Goal: Download file/media

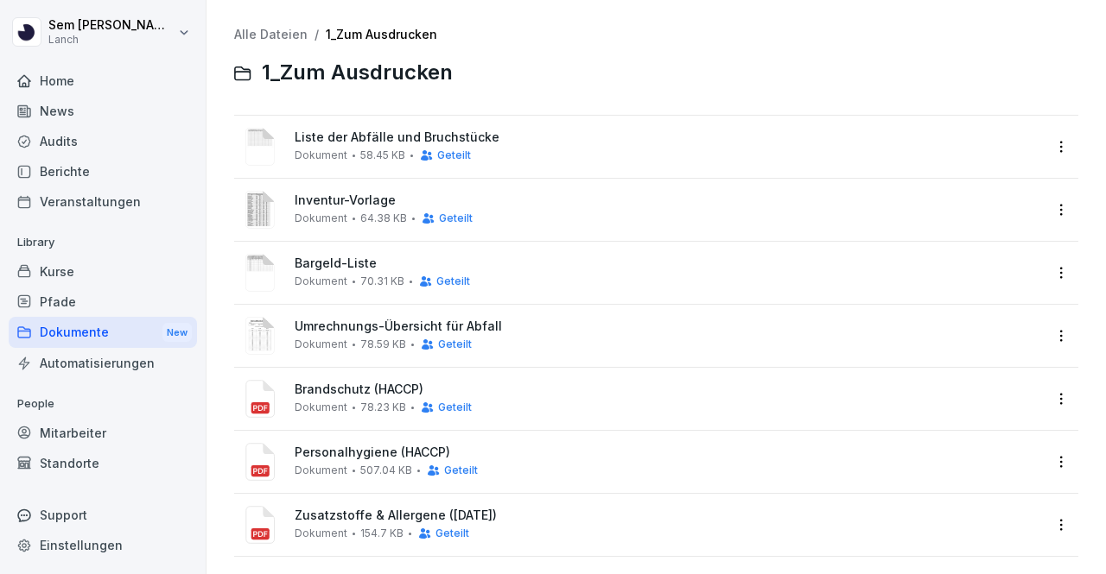
scroll to position [22, 0]
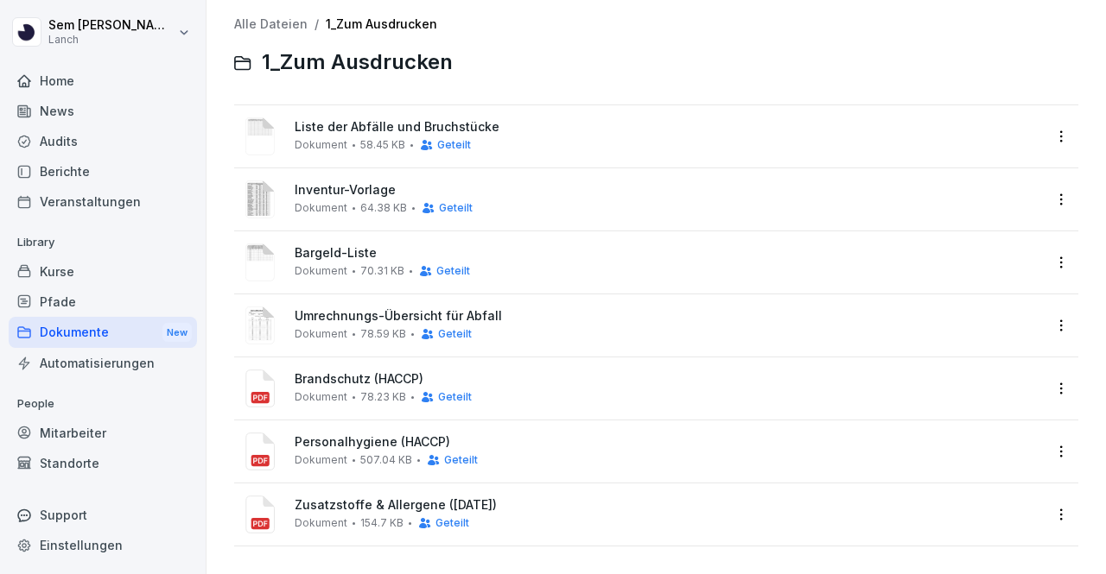
click at [109, 276] on div "Kurse" at bounding box center [103, 272] width 188 height 30
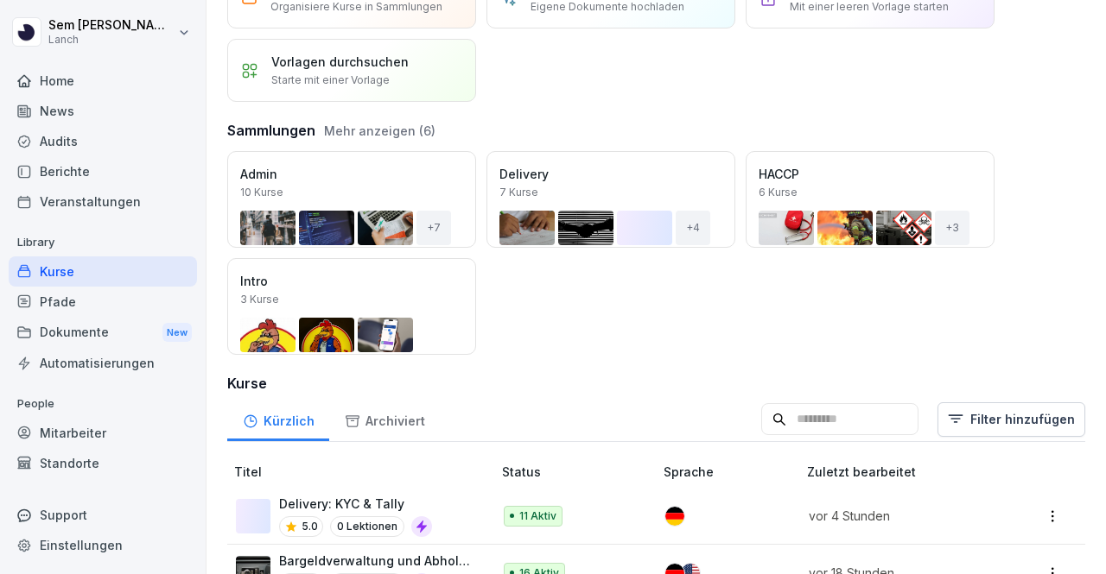
scroll to position [104, 0]
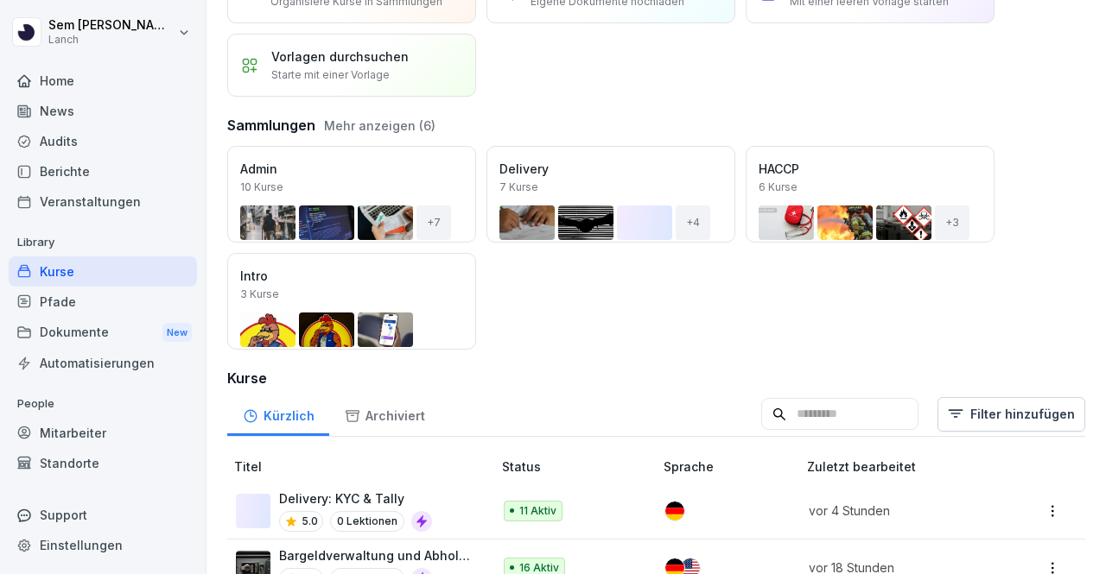
click at [0, 0] on div "Öffnen" at bounding box center [0, 0] width 0 height 0
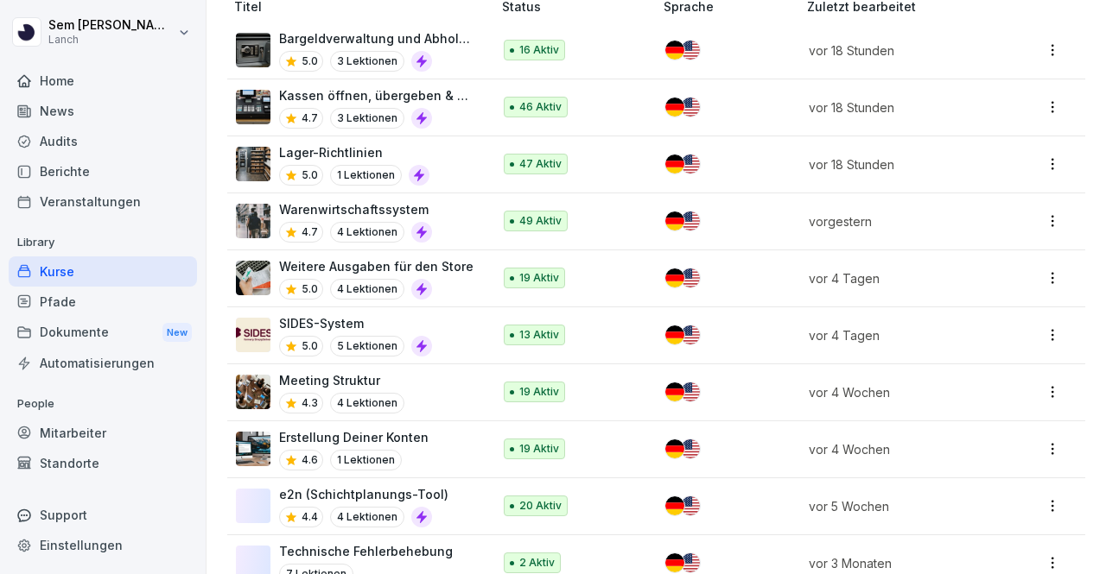
scroll to position [109, 0]
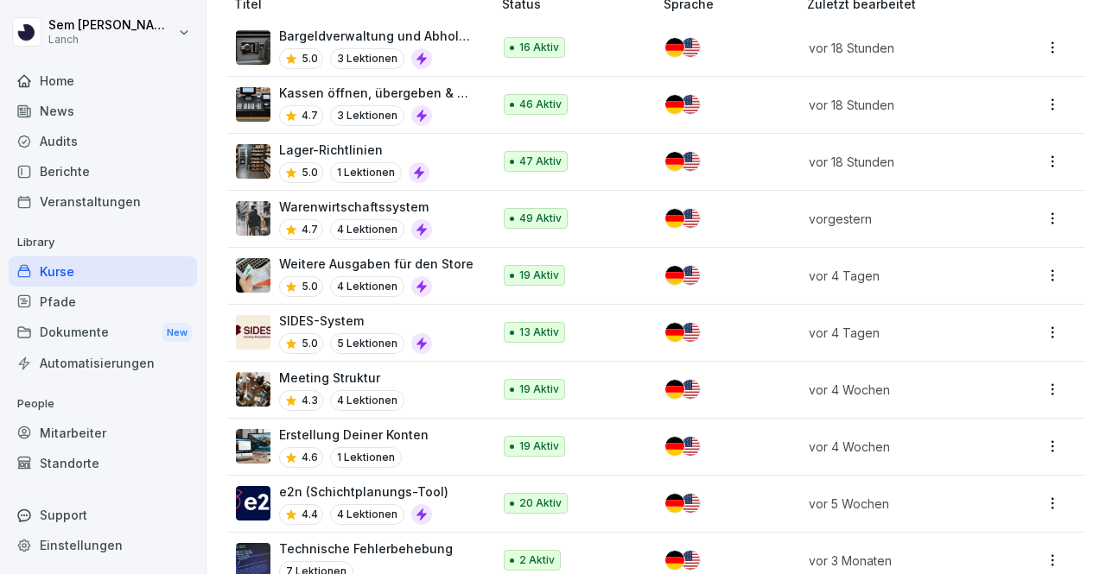
click at [343, 267] on p "Weitere Ausgaben für den Store" at bounding box center [376, 264] width 194 height 18
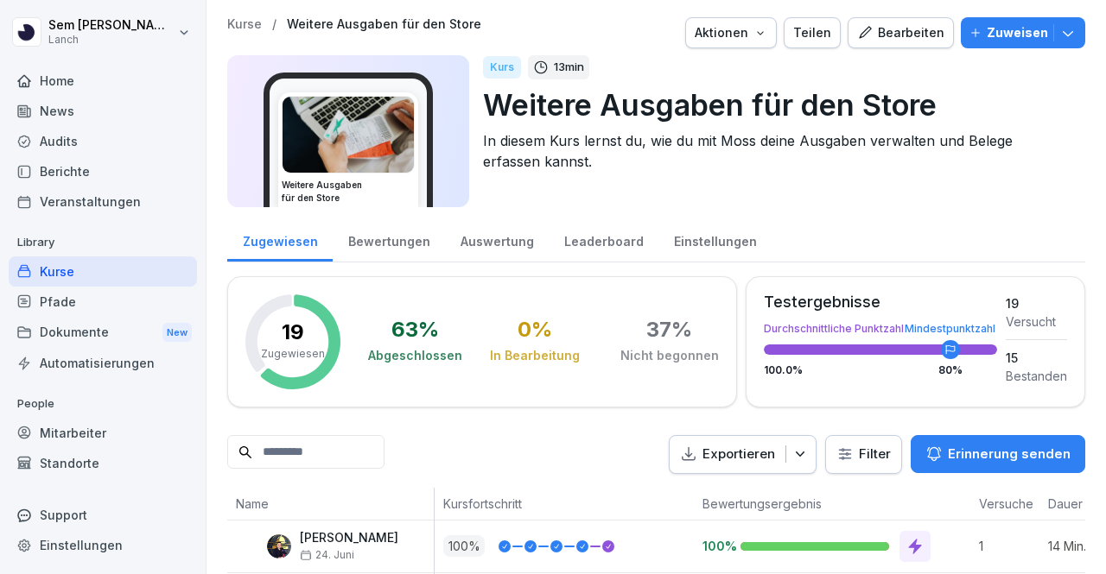
click at [883, 35] on div "Bearbeiten" at bounding box center [900, 32] width 87 height 19
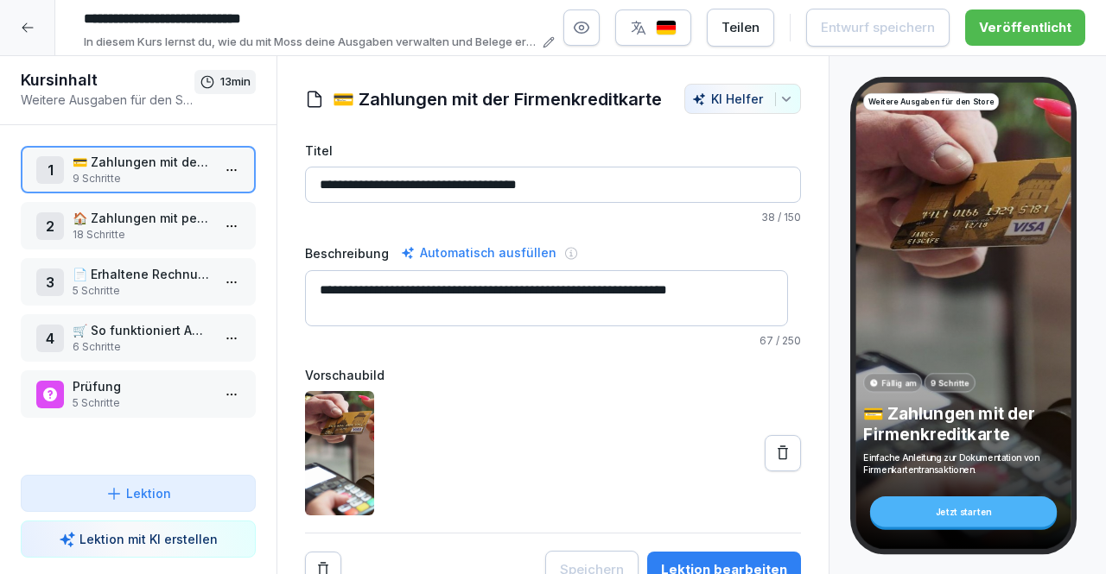
click at [124, 228] on p "18 Schritte" at bounding box center [142, 235] width 138 height 16
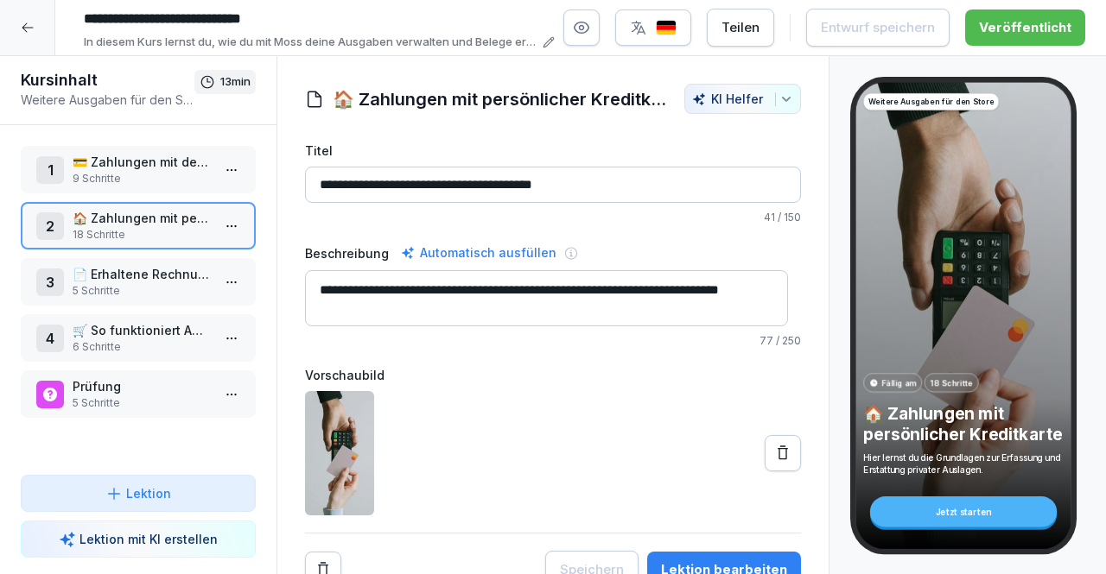
scroll to position [25, 0]
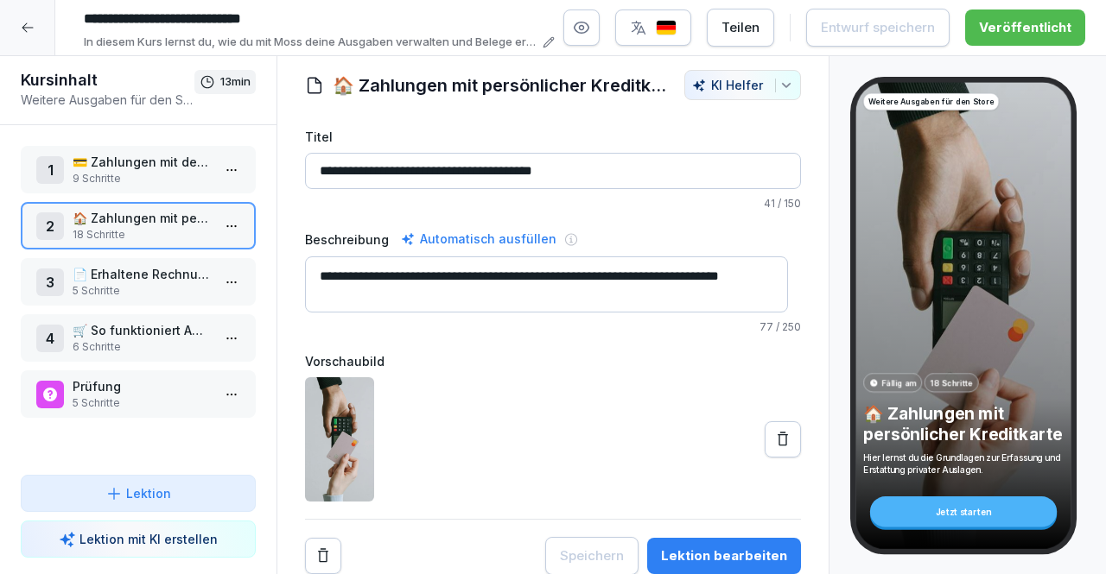
click at [147, 276] on p "📄 Erhaltene Rechnungen" at bounding box center [142, 274] width 138 height 18
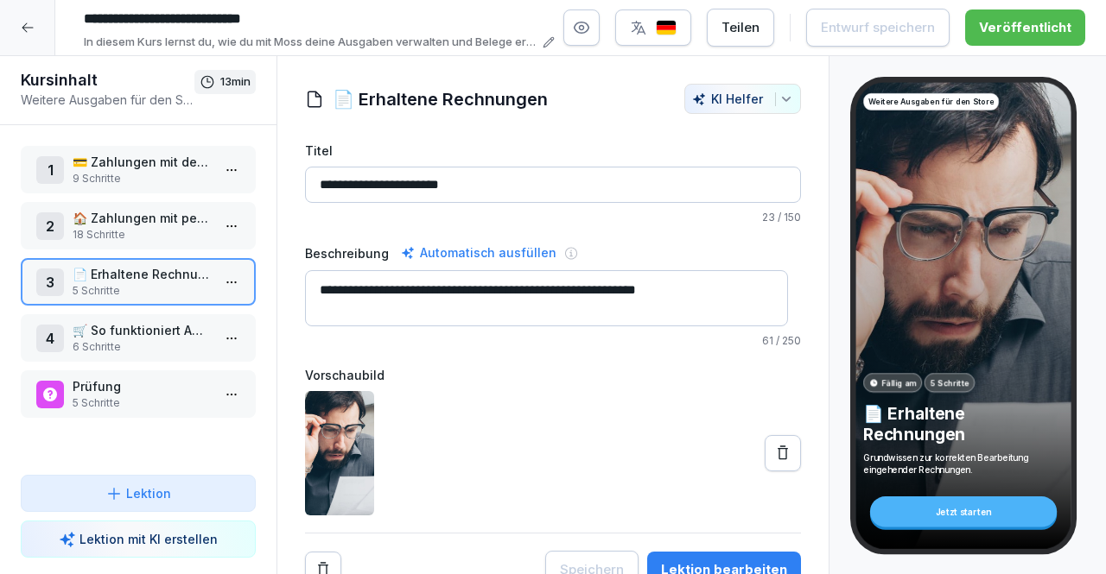
scroll to position [25, 0]
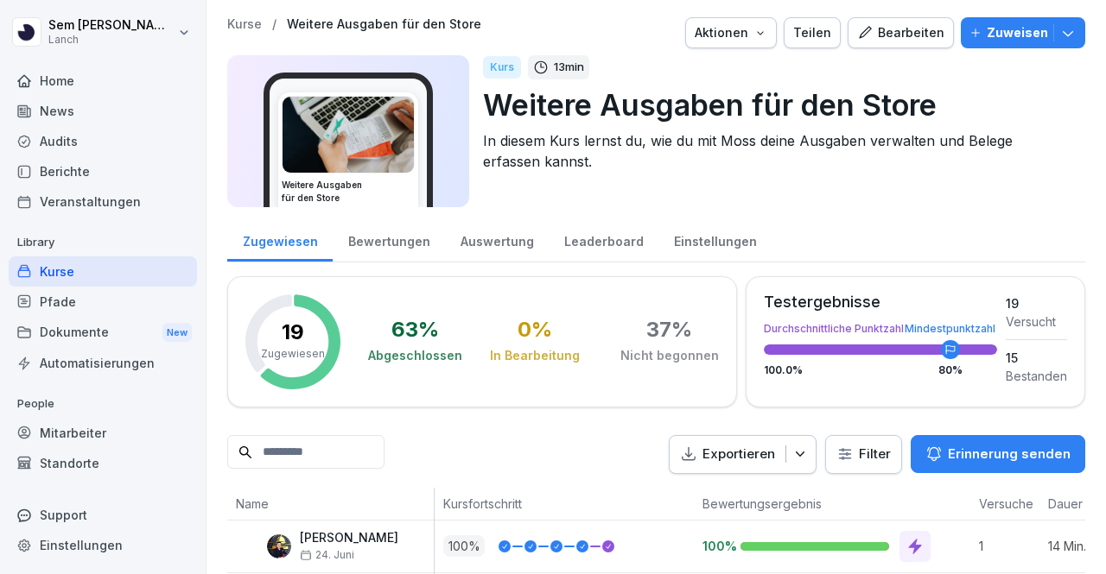
click at [249, 20] on p "Kurse" at bounding box center [244, 24] width 35 height 15
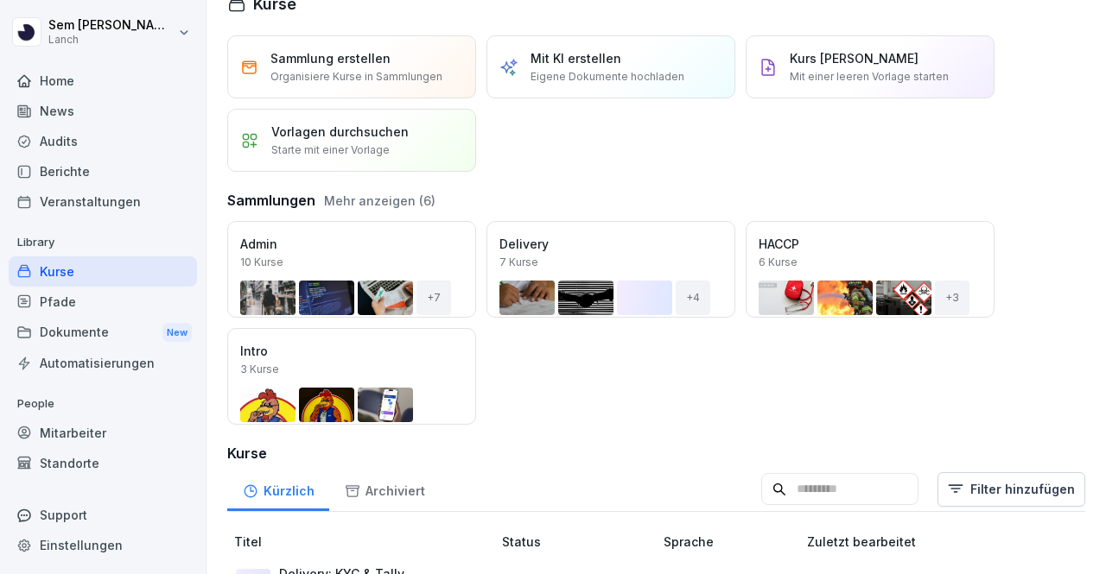
scroll to position [28, 0]
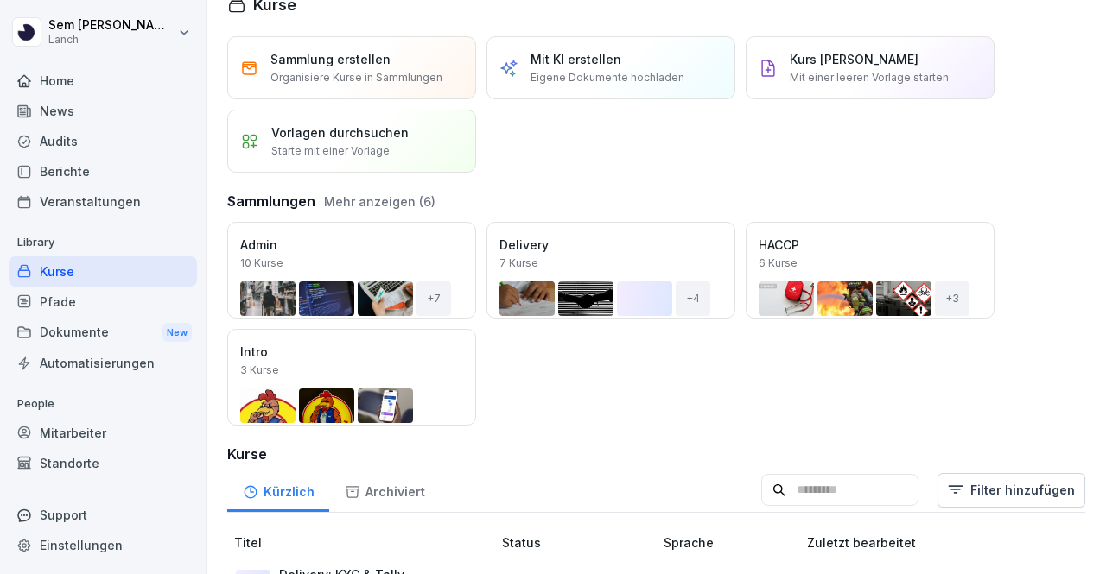
click at [0, 0] on div "Öffnen" at bounding box center [0, 0] width 0 height 0
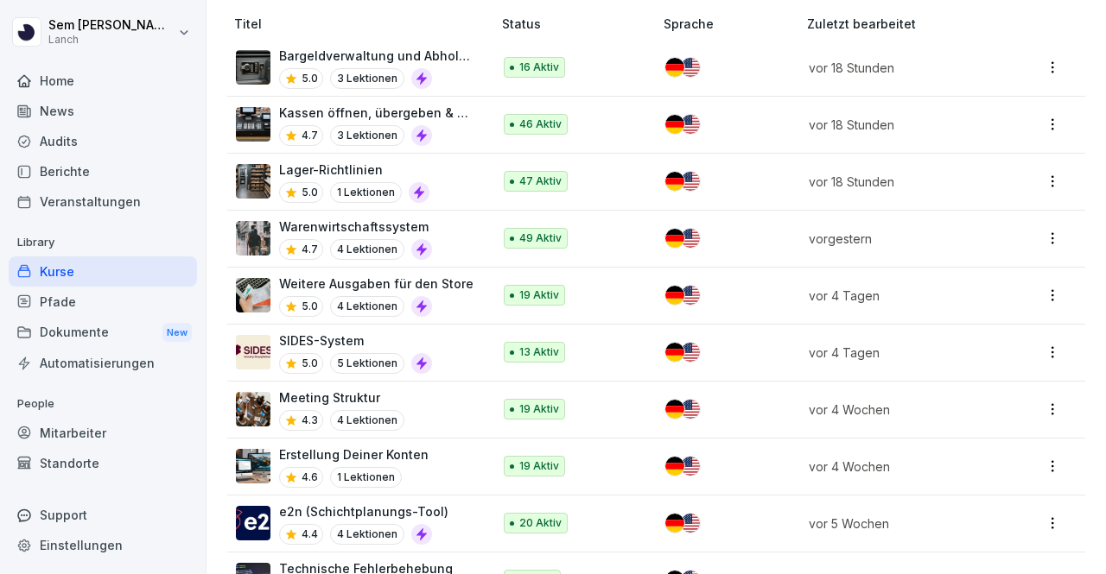
scroll to position [82, 0]
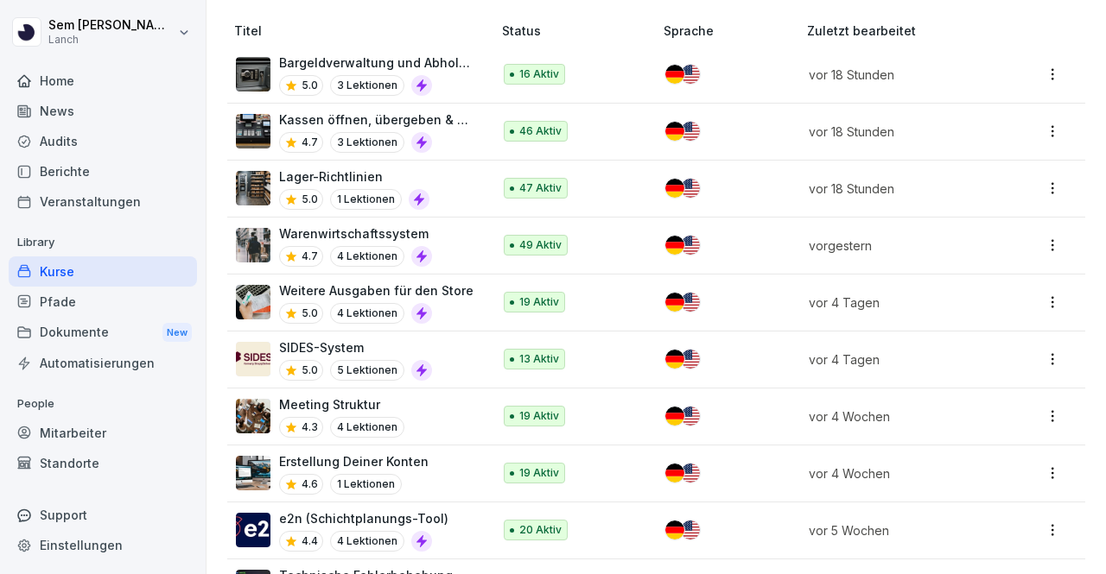
click at [447, 236] on div "Warenwirtschaftssystem 4.7 4 Lektionen" at bounding box center [355, 246] width 238 height 42
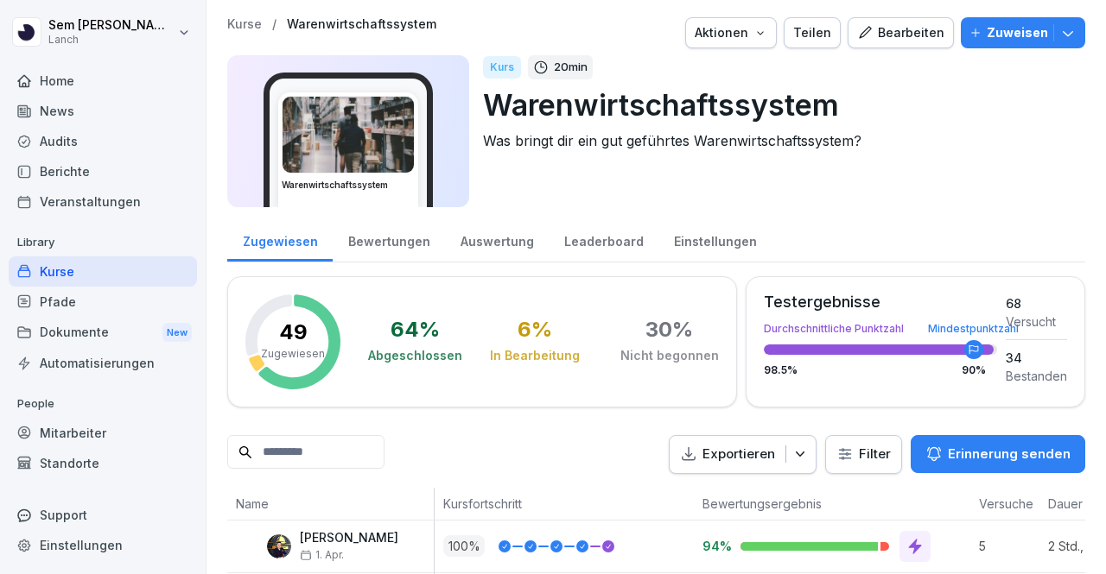
click at [861, 29] on icon "button" at bounding box center [865, 33] width 16 height 16
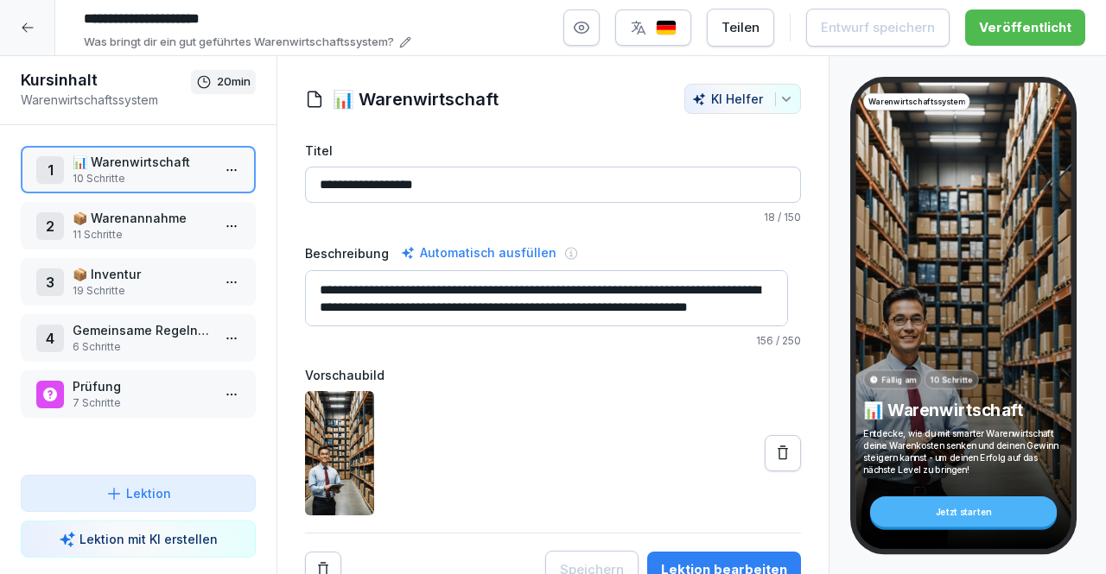
click at [157, 289] on p "19 Schritte" at bounding box center [142, 291] width 138 height 16
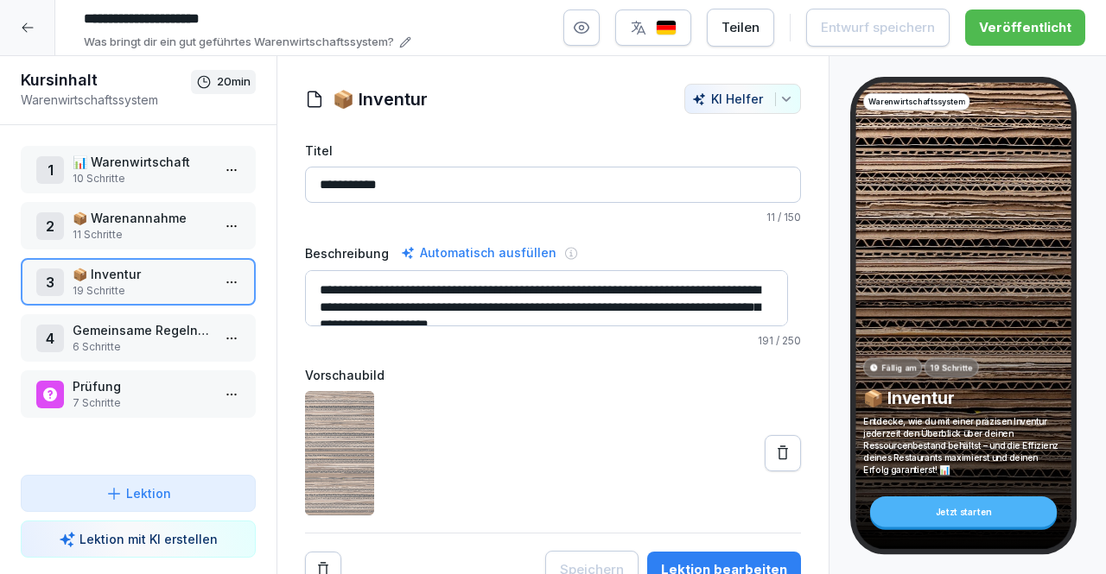
scroll to position [25, 0]
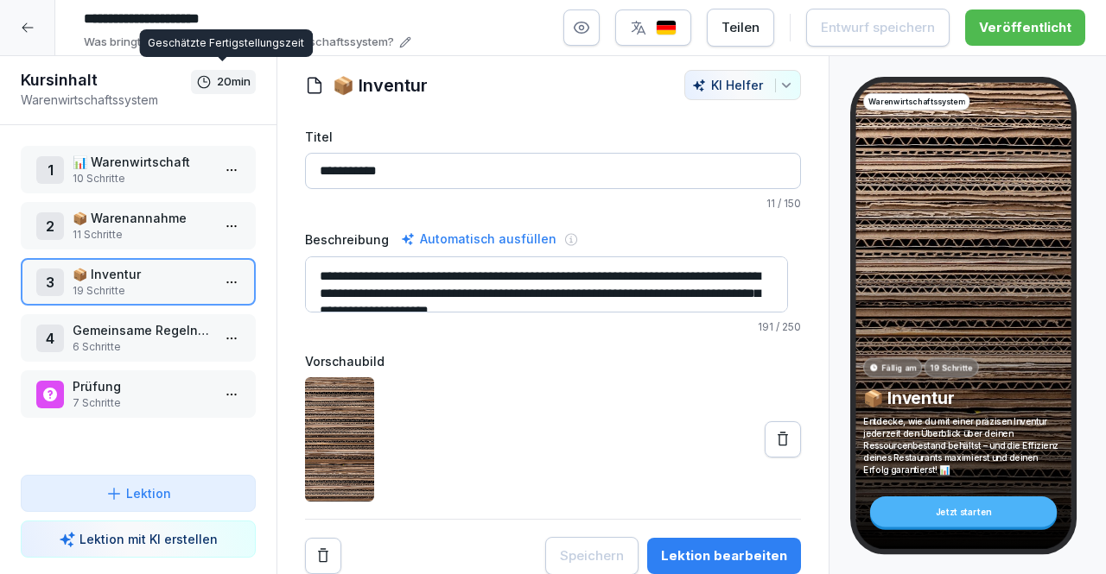
click at [19, 22] on div at bounding box center [27, 27] width 55 height 55
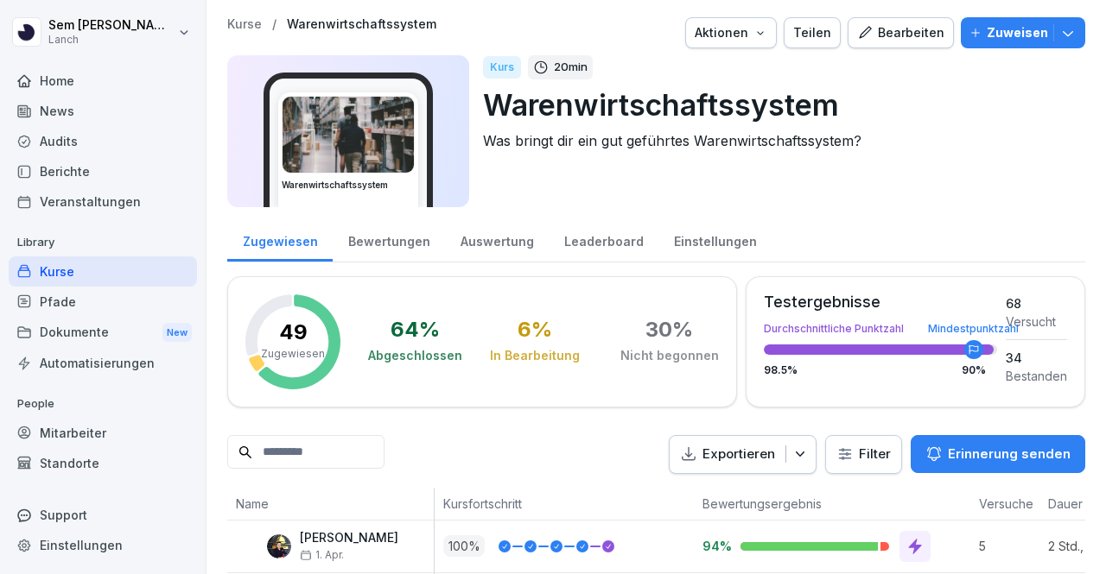
click at [109, 327] on div "Dokumente New" at bounding box center [103, 333] width 188 height 32
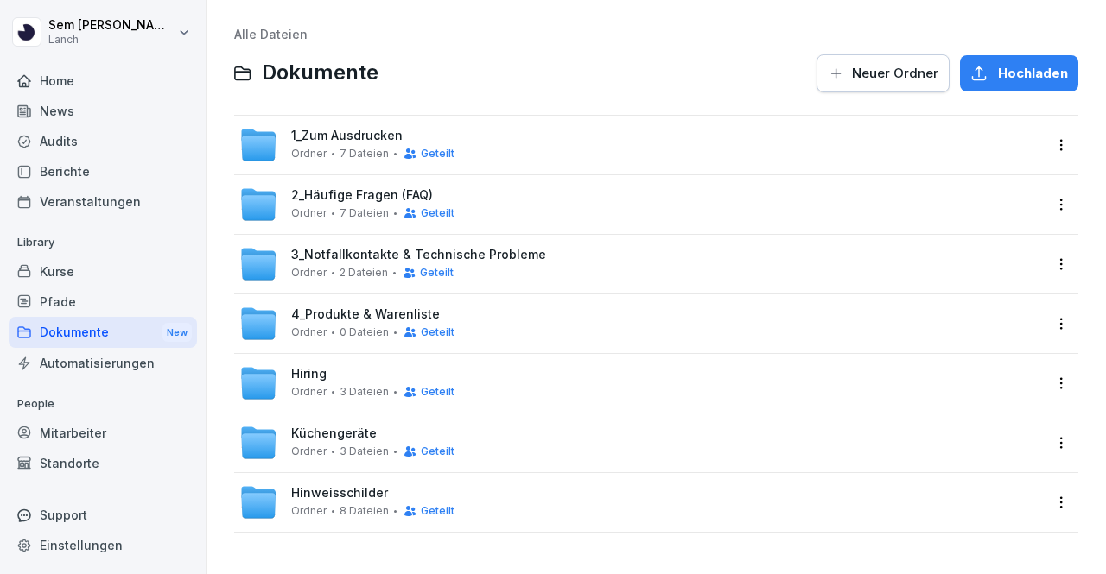
click at [523, 18] on div "Alle Dateien Dokumente Neuer Ordner Hochladen 1_Zum Ausdrucken Ordner 7 Dateien…" at bounding box center [655, 287] width 873 height 548
click at [378, 135] on span "1_Zum Ausdrucken" at bounding box center [346, 136] width 111 height 15
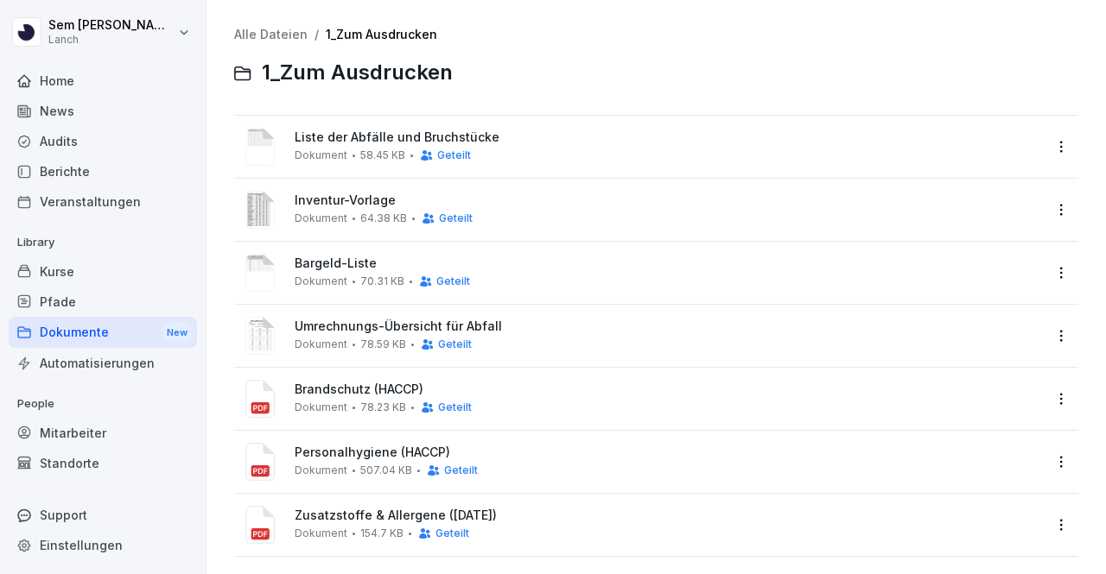
click at [313, 156] on span "Dokument" at bounding box center [321, 155] width 53 height 12
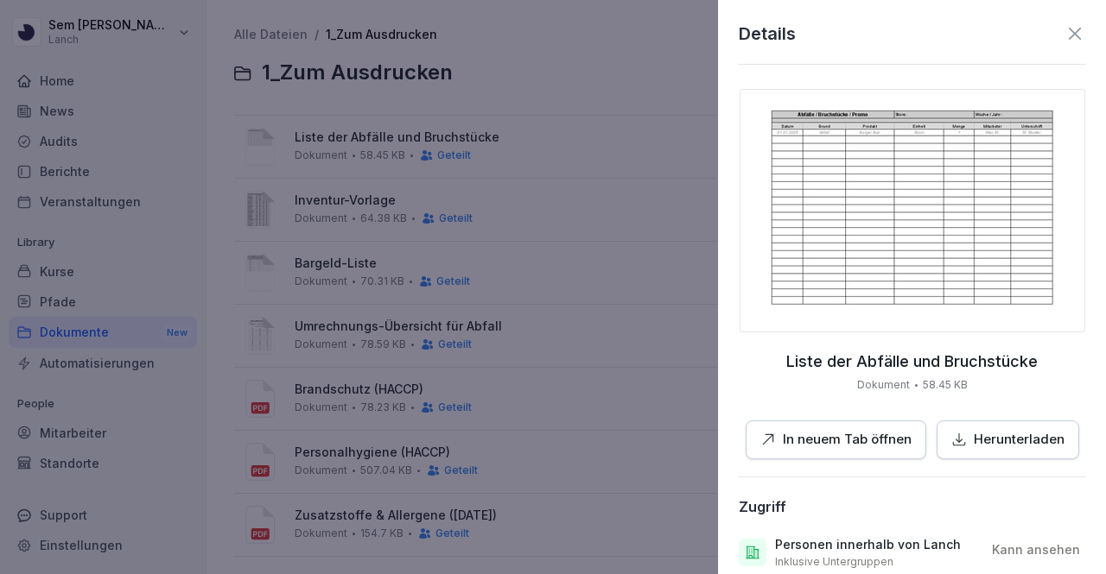
click at [819, 187] on img at bounding box center [911, 211] width 345 height 244
click at [494, 215] on div at bounding box center [553, 287] width 1106 height 574
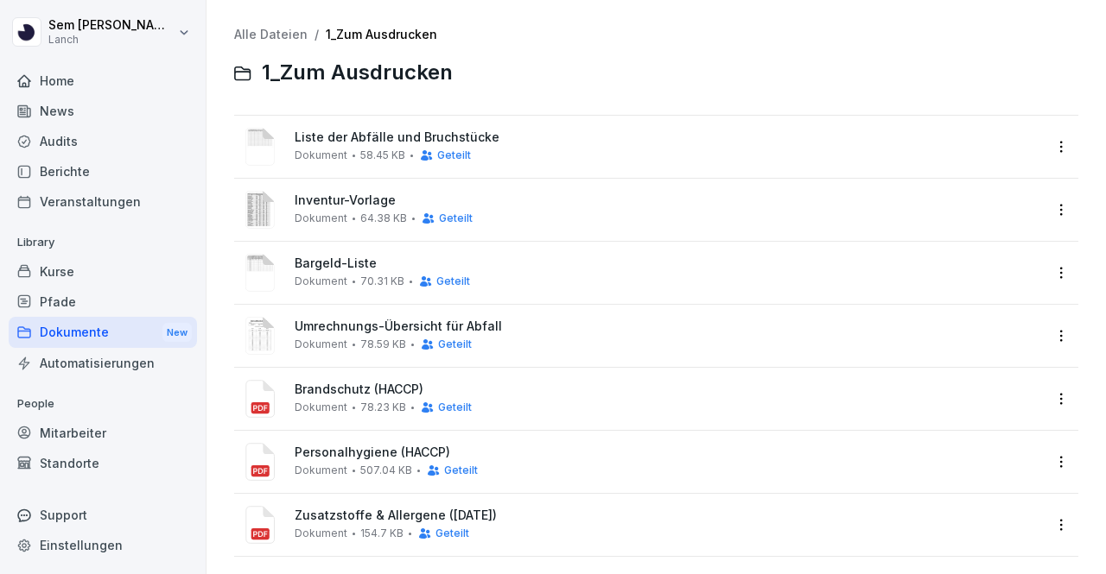
click at [360, 215] on span "64.38 KB" at bounding box center [383, 218] width 47 height 12
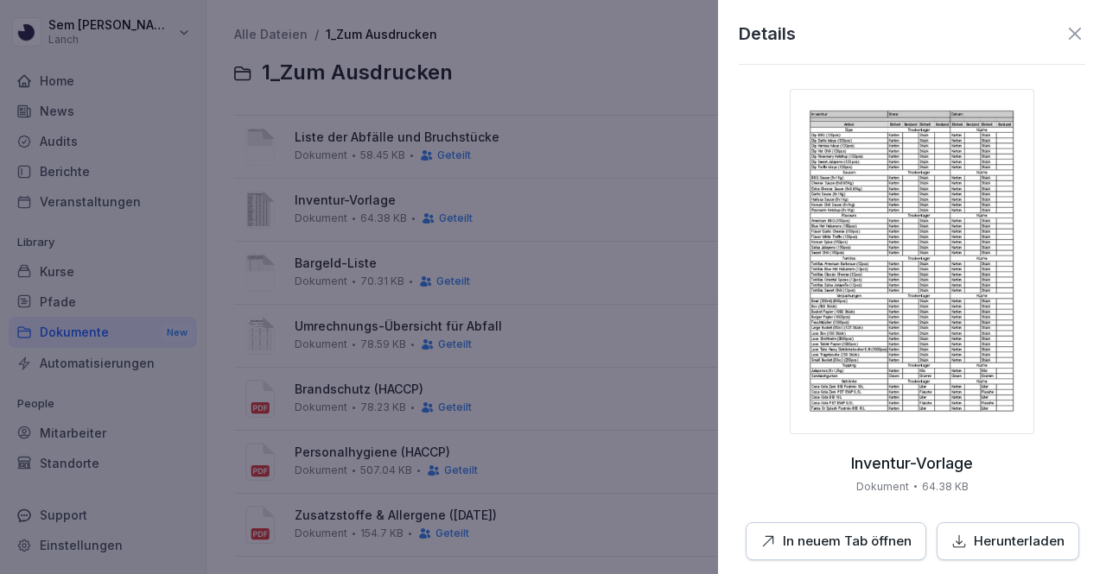
click at [370, 276] on div at bounding box center [553, 287] width 1106 height 574
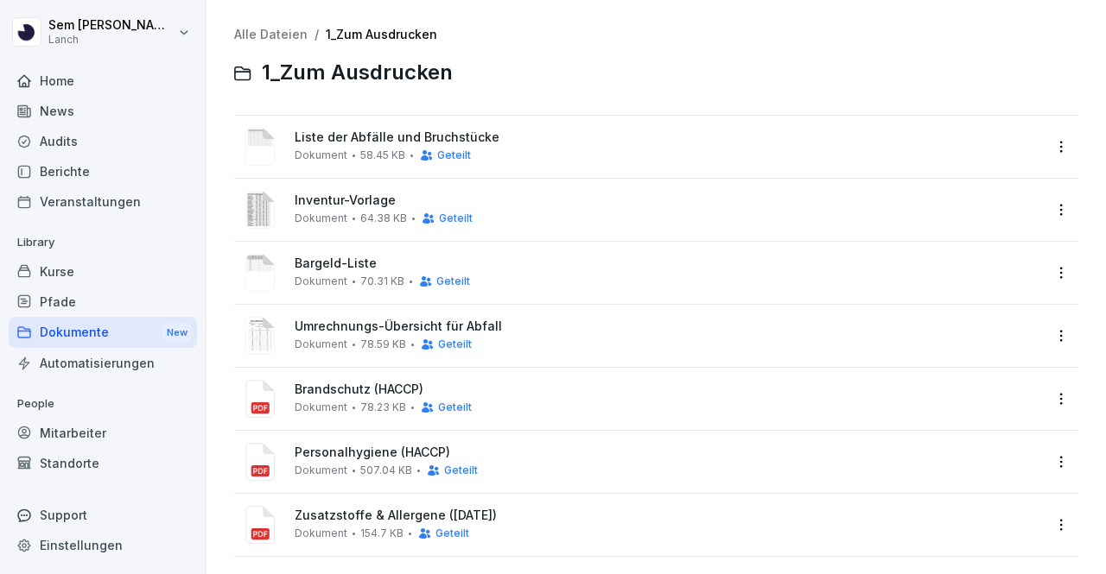
click at [345, 266] on span "Bargeld-Liste" at bounding box center [668, 264] width 747 height 15
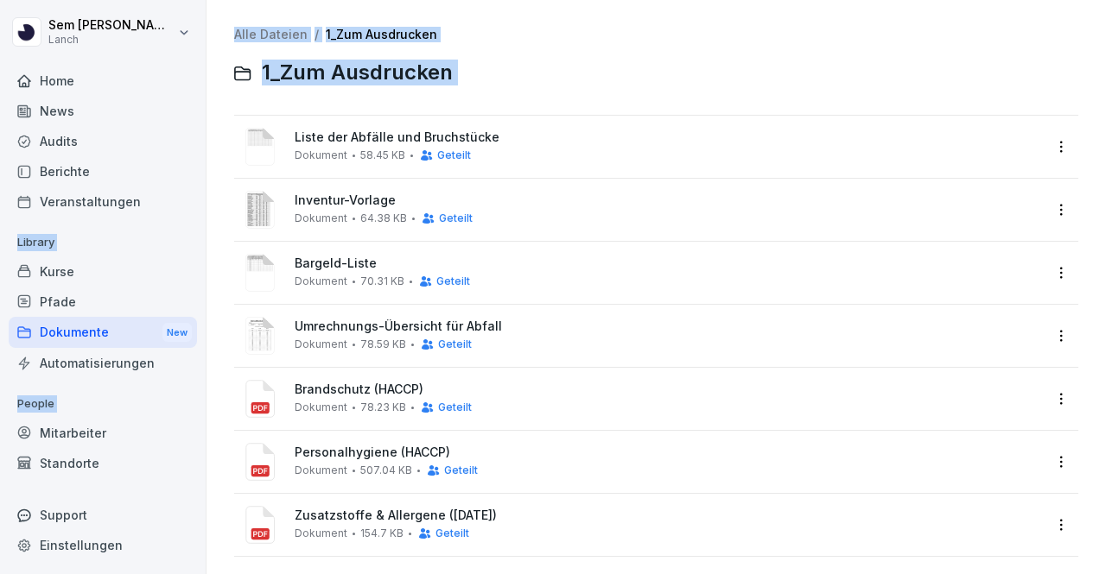
click at [345, 135] on span "Liste der Abfälle und Bruchstücke" at bounding box center [668, 137] width 747 height 15
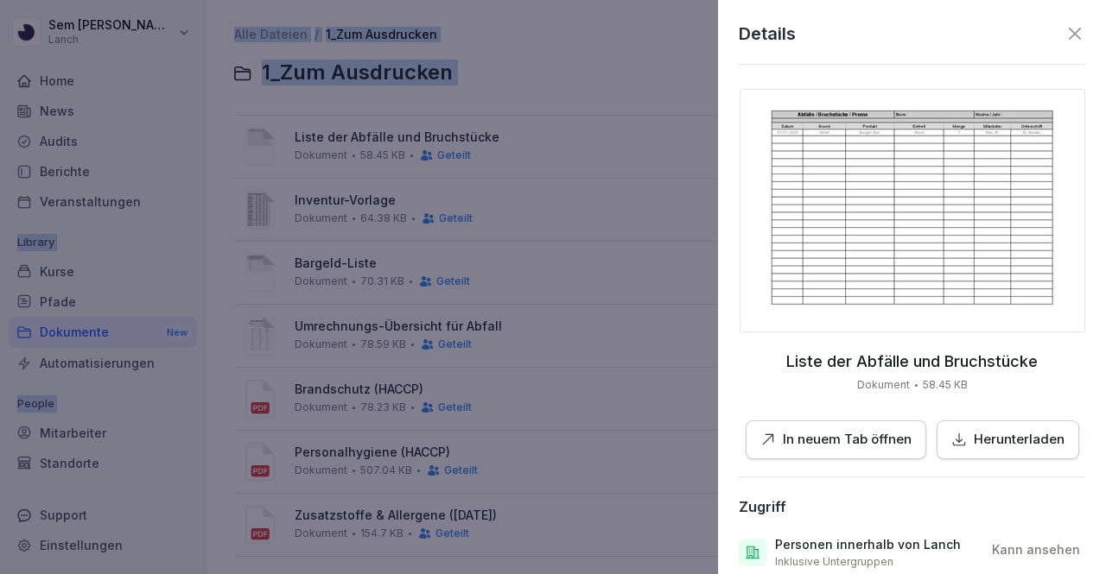
click at [935, 200] on img at bounding box center [911, 211] width 345 height 244
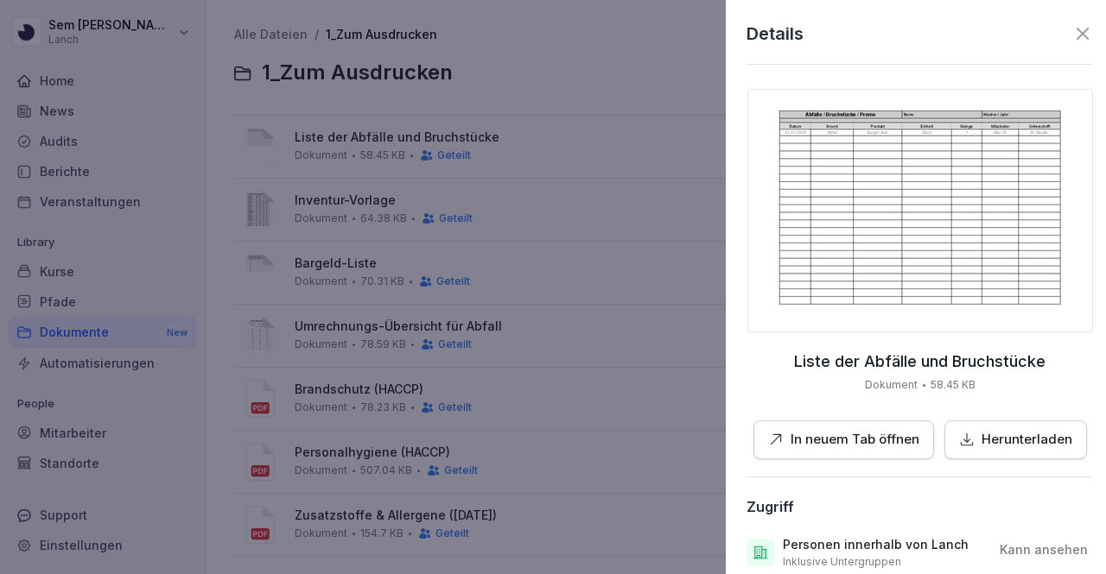
click at [389, 279] on div at bounding box center [553, 287] width 1106 height 574
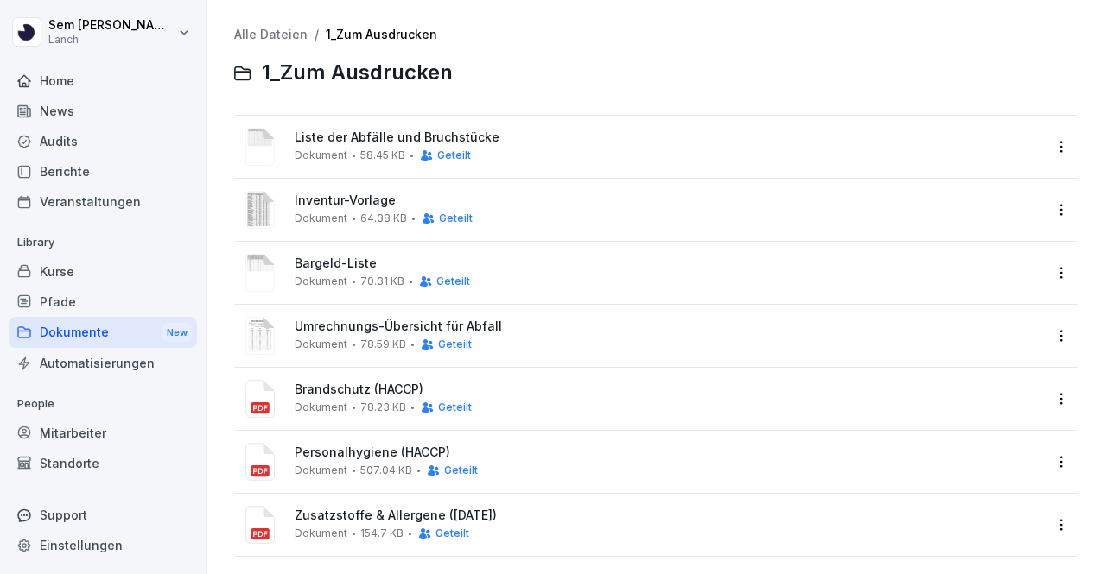
click at [330, 320] on span "Umrechnungs-Übersicht für Abfall" at bounding box center [668, 327] width 747 height 15
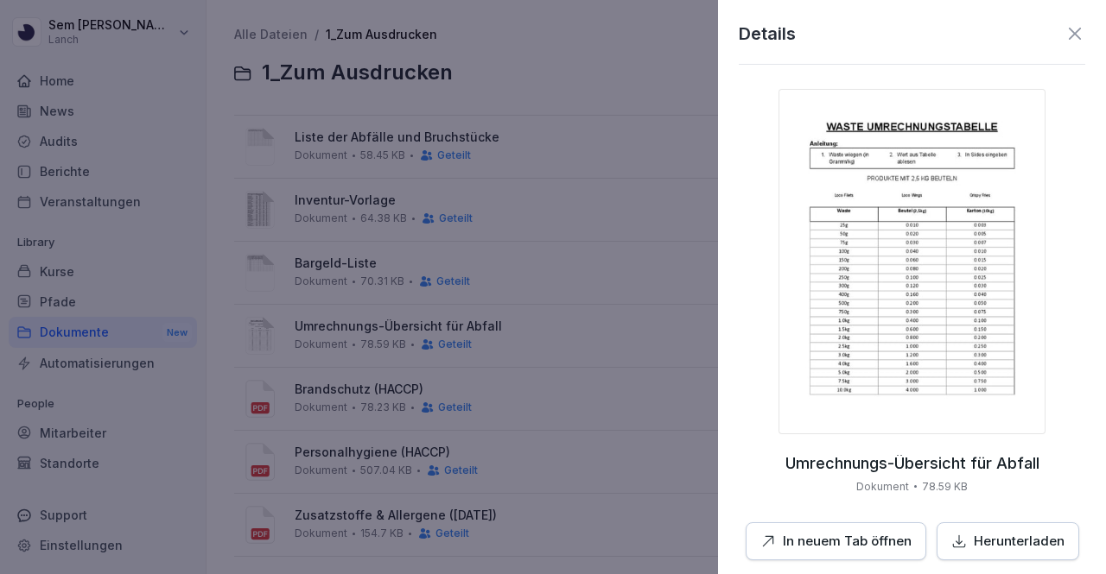
click at [863, 283] on img at bounding box center [911, 261] width 267 height 345
click at [551, 358] on div at bounding box center [553, 287] width 1106 height 574
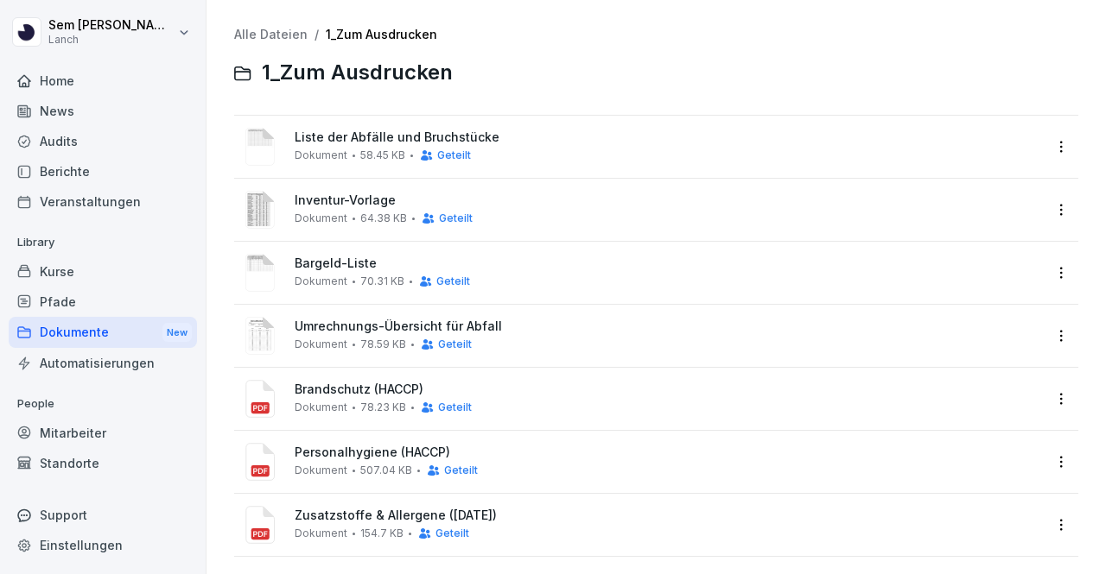
click at [392, 326] on span "Umrechnungs-Übersicht für Abfall" at bounding box center [668, 327] width 747 height 15
click at [392, 326] on div at bounding box center [553, 287] width 1106 height 574
click at [341, 257] on span "Bargeld-Liste" at bounding box center [668, 264] width 747 height 15
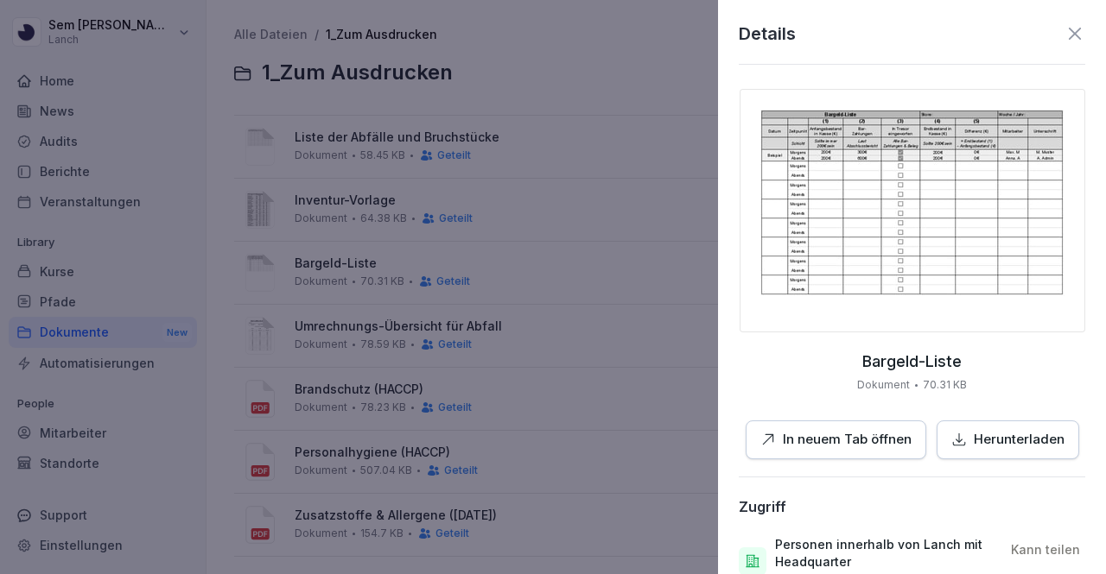
click at [809, 213] on img at bounding box center [911, 211] width 345 height 244
